Goal: Find specific page/section: Find specific page/section

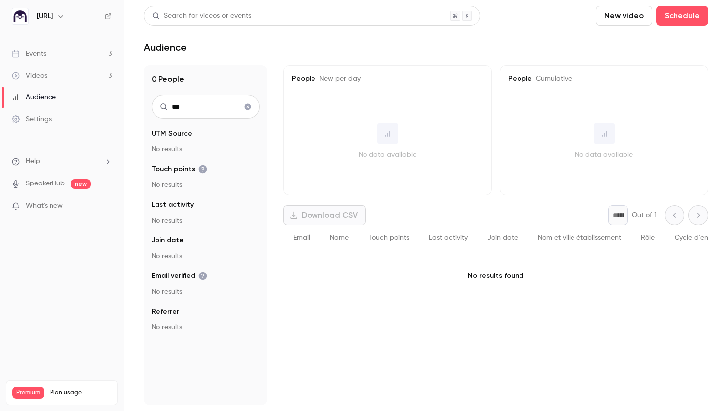
click at [44, 57] on div "Events" at bounding box center [29, 54] width 34 height 10
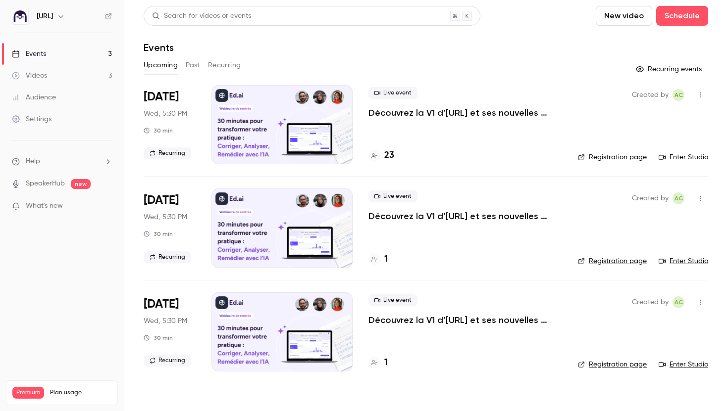
click at [211, 68] on button "Recurring" at bounding box center [224, 65] width 33 height 16
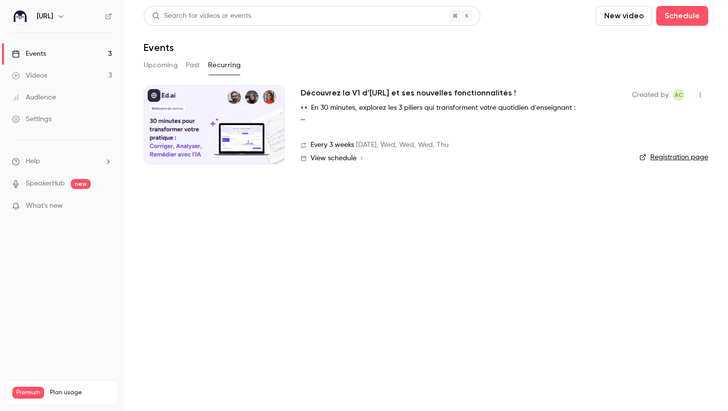
click at [192, 113] on div at bounding box center [214, 124] width 141 height 79
click at [678, 154] on link "Registration page" at bounding box center [673, 158] width 69 height 10
